Goal: Check status: Check status

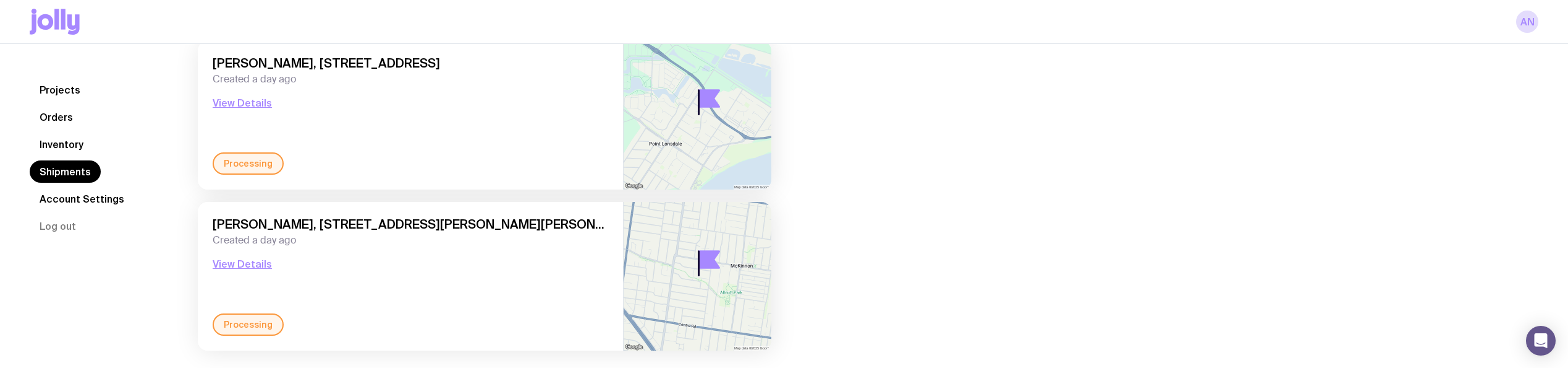
scroll to position [594, 0]
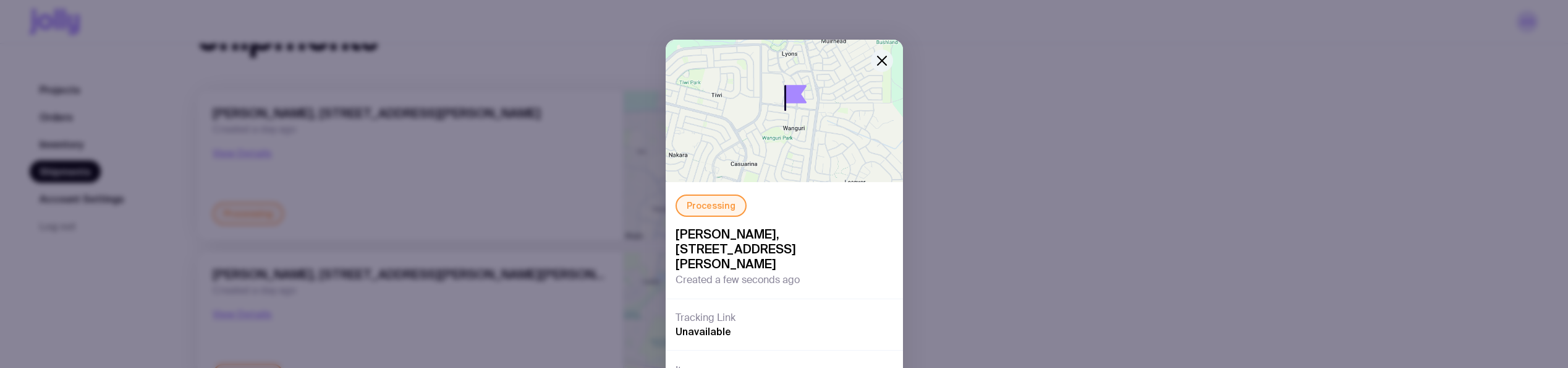
click at [879, 56] on icon "button" at bounding box center [882, 60] width 15 height 15
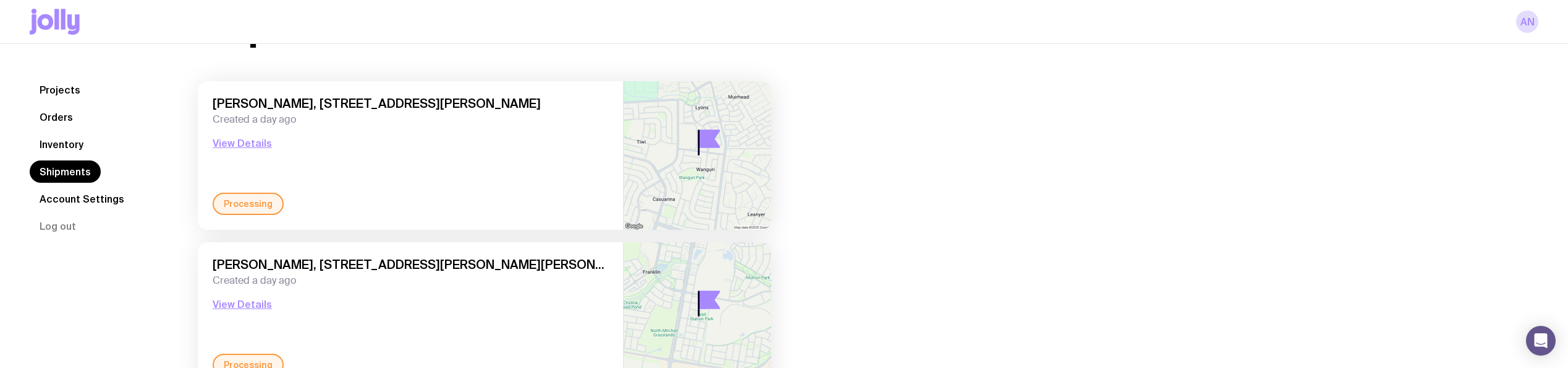
scroll to position [247, 0]
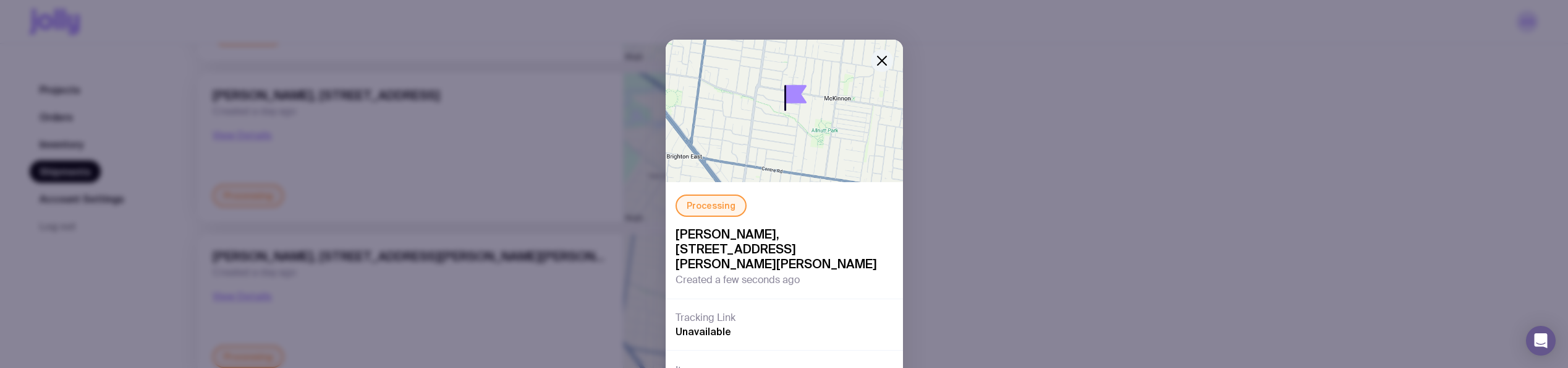
click at [878, 64] on icon "button" at bounding box center [882, 60] width 15 height 15
